Goal: Information Seeking & Learning: Learn about a topic

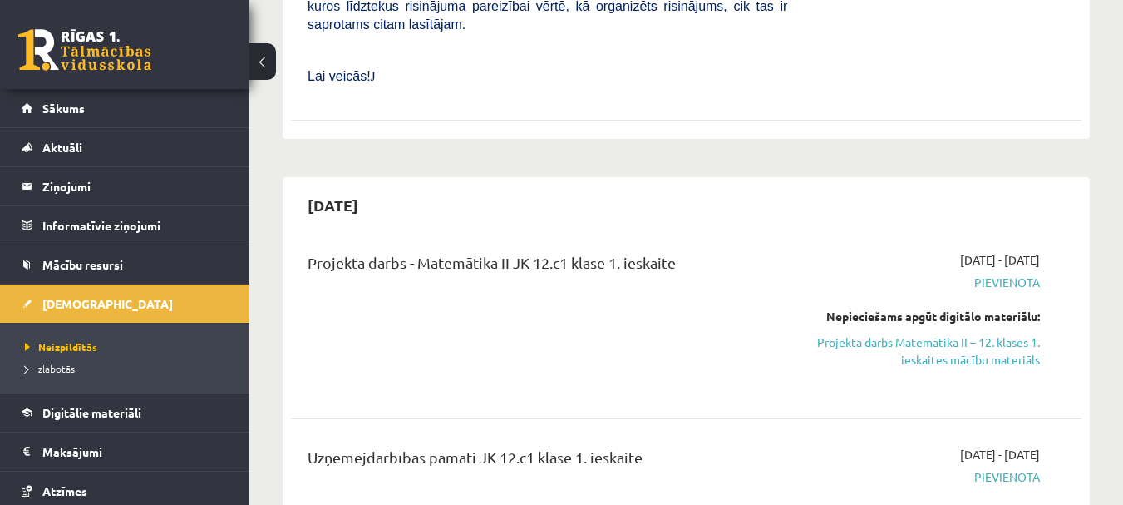
scroll to position [1995, 0]
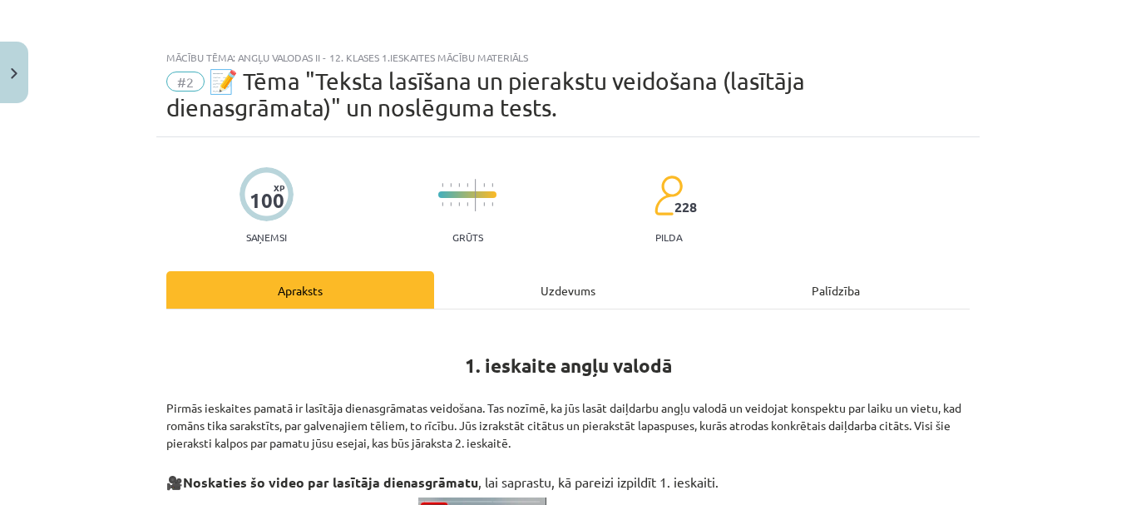
scroll to position [823, 0]
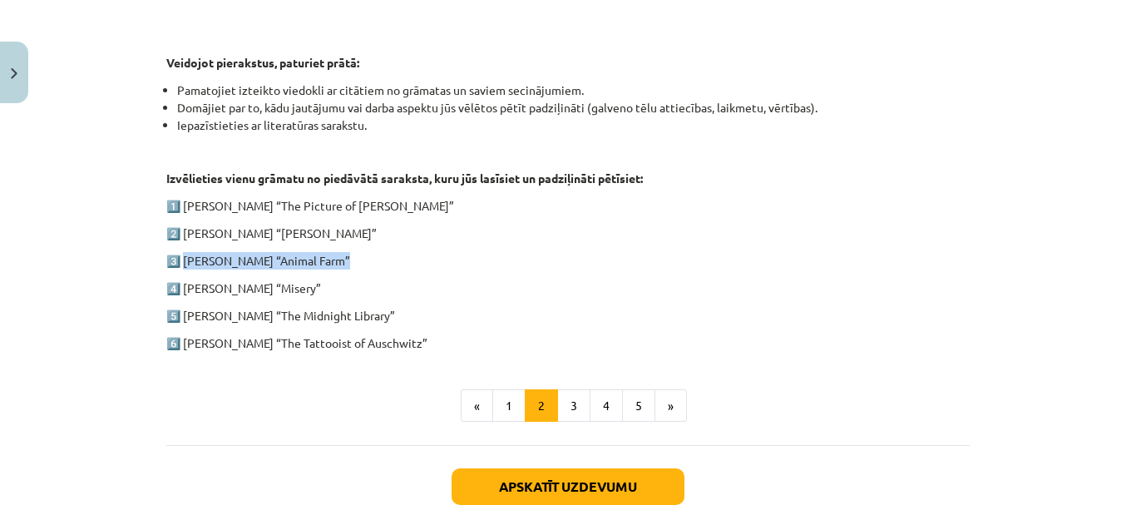
drag, startPoint x: 335, startPoint y: 256, endPoint x: 180, endPoint y: 256, distance: 155.5
click at [180, 256] on p "3️⃣ [PERSON_NAME] “Animal Farm”" at bounding box center [567, 260] width 803 height 17
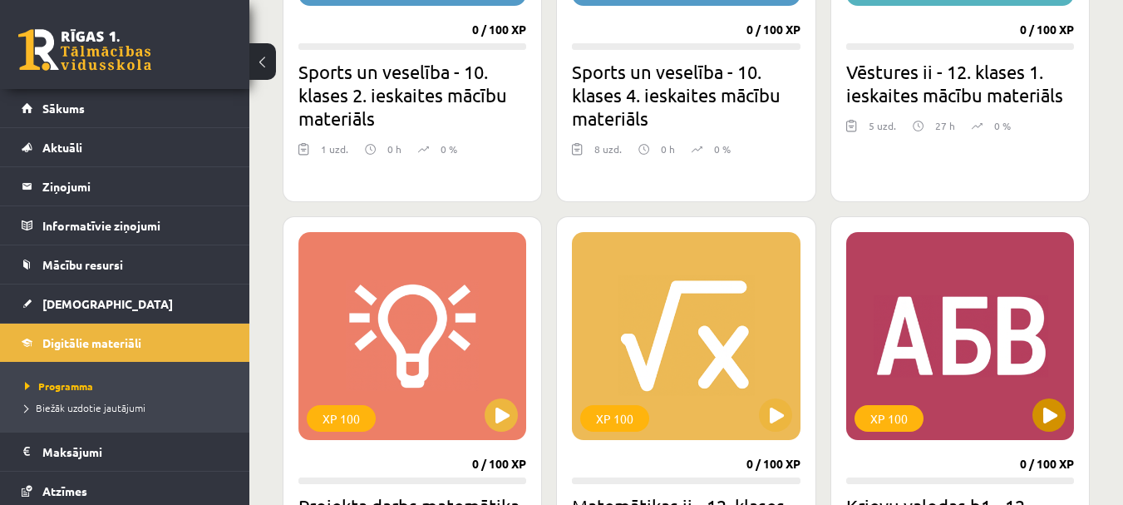
scroll to position [2078, 0]
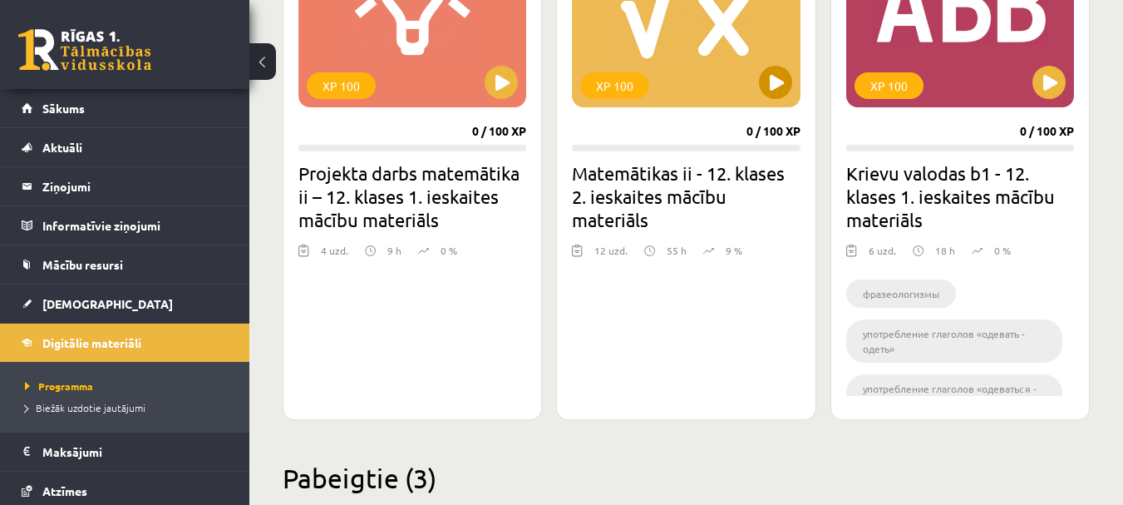
click at [673, 54] on div "XP 100" at bounding box center [686, 3] width 228 height 208
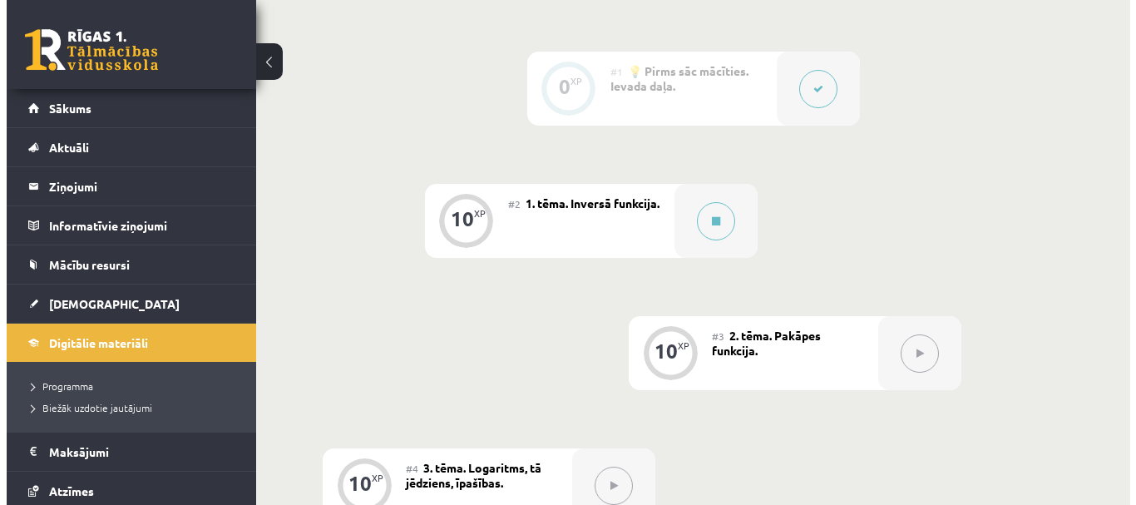
scroll to position [416, 0]
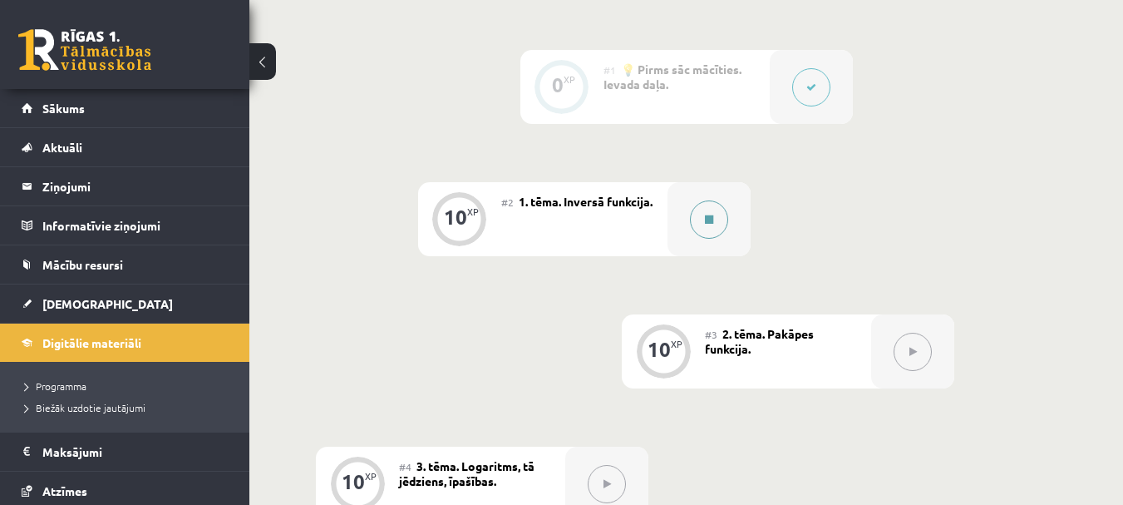
click at [723, 212] on button at bounding box center [709, 219] width 38 height 38
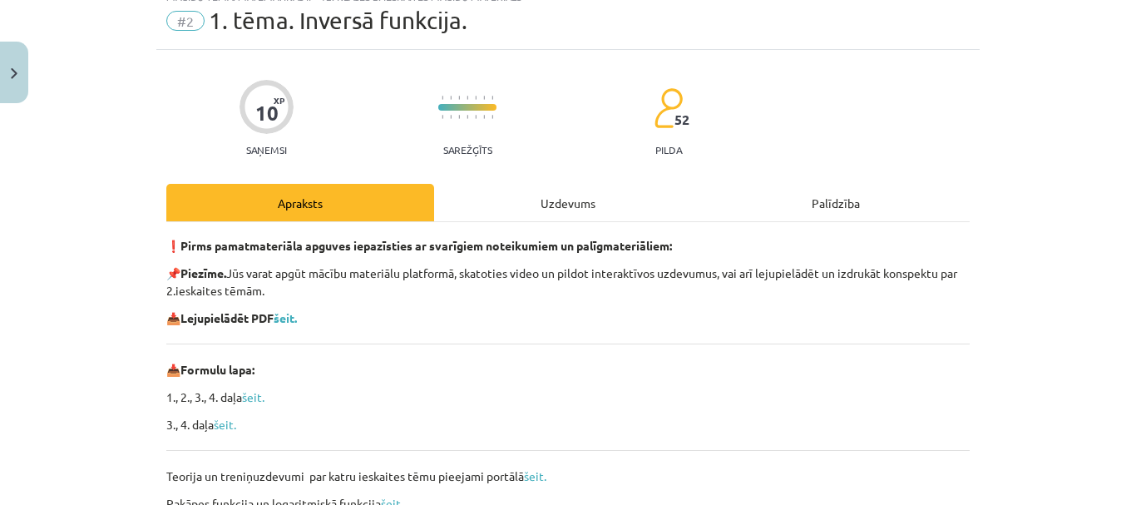
scroll to position [83, 0]
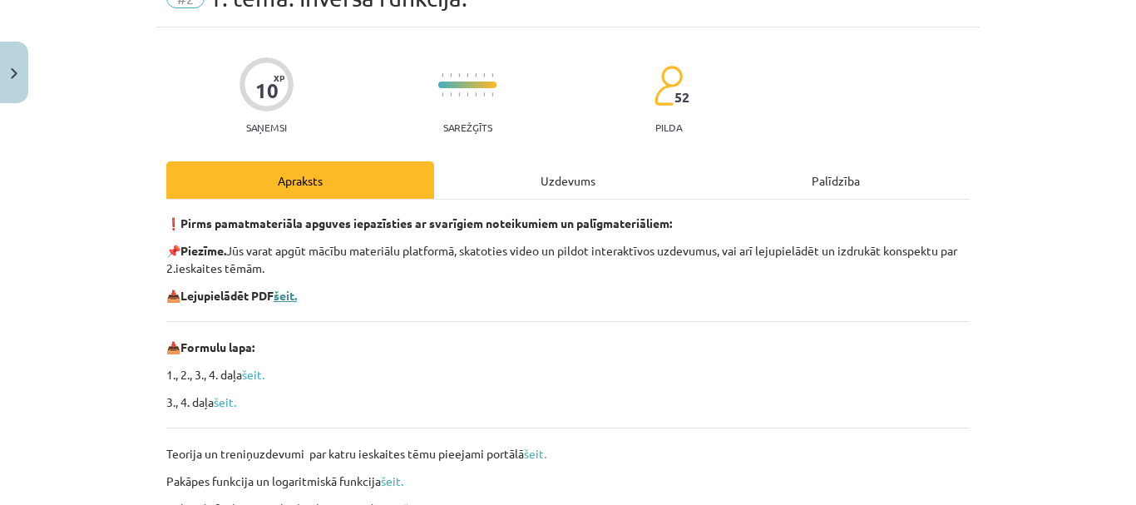
click at [289, 298] on b "šeit." at bounding box center [285, 295] width 23 height 15
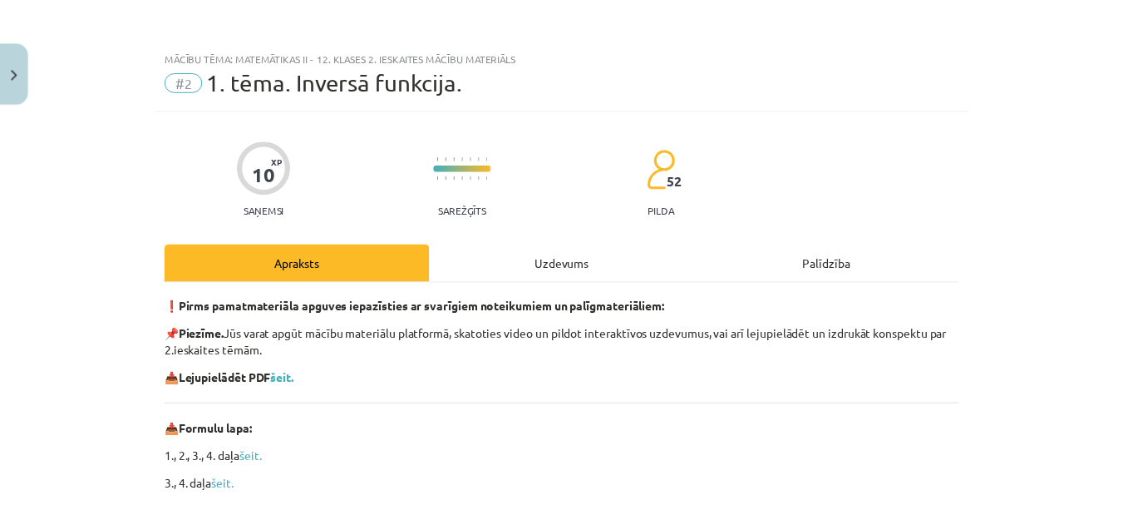
scroll to position [357, 0]
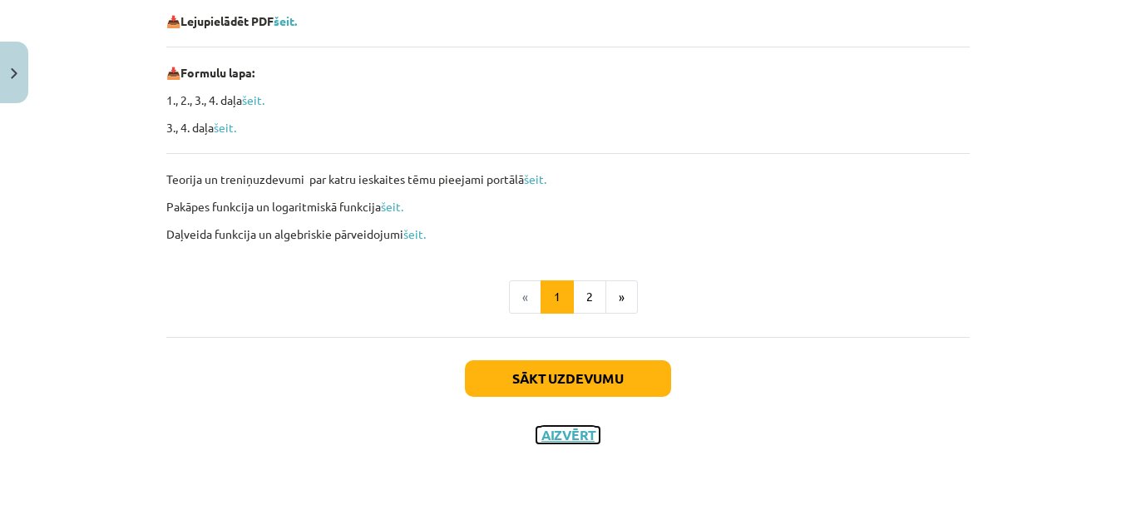
click at [563, 442] on button "Aizvērt" at bounding box center [567, 434] width 63 height 17
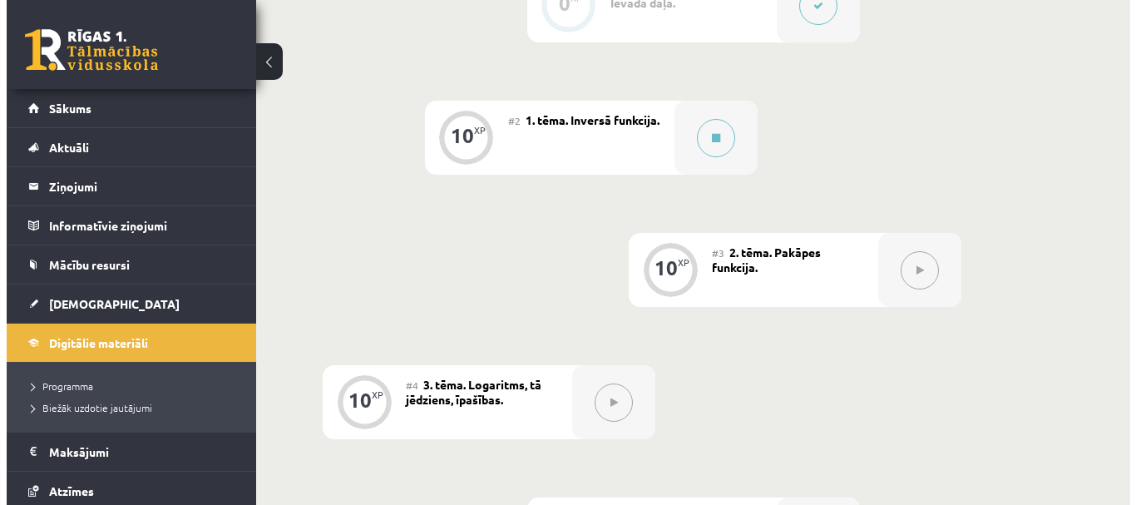
scroll to position [333, 0]
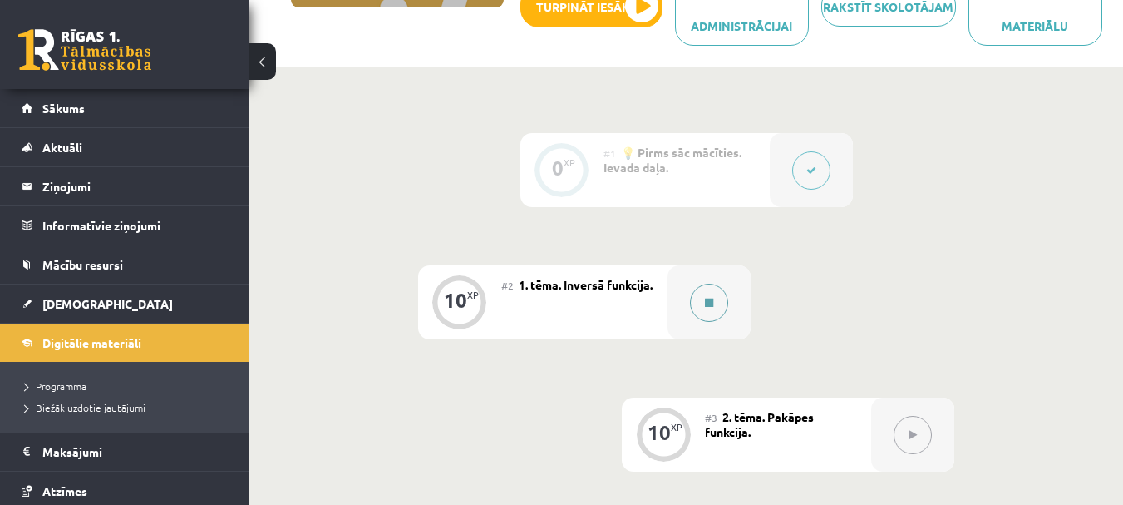
click at [682, 297] on div at bounding box center [709, 302] width 83 height 74
